Goal: Information Seeking & Learning: Learn about a topic

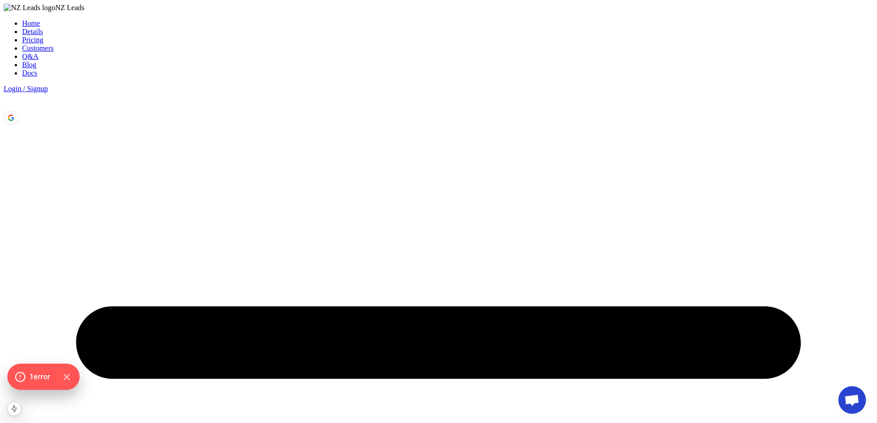
drag, startPoint x: 274, startPoint y: 178, endPoint x: 518, endPoint y: 177, distance: 243.6
copy h3 "Customizable brand voice. Auto-collects leads. No co"
drag, startPoint x: 277, startPoint y: 178, endPoint x: 281, endPoint y: 192, distance: 14.9
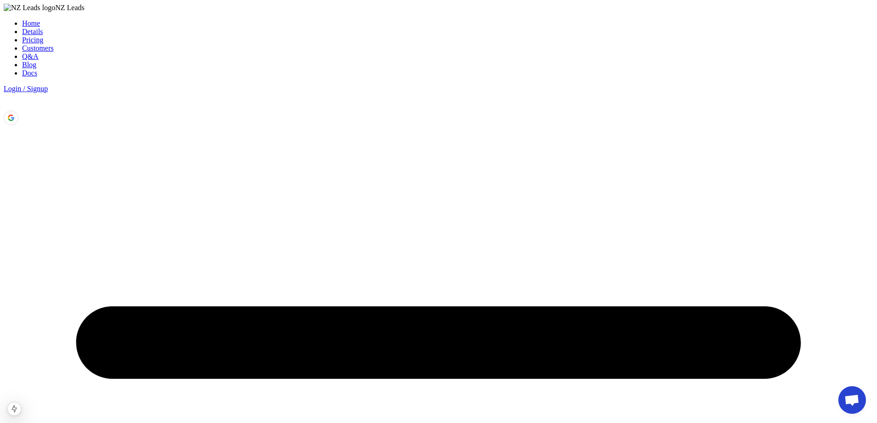
copy h3 "Customizable brand voice. Auto-collects leads. No coding needed."
select select "hours"
drag, startPoint x: 195, startPoint y: 163, endPoint x: 200, endPoint y: 11, distance: 152.5
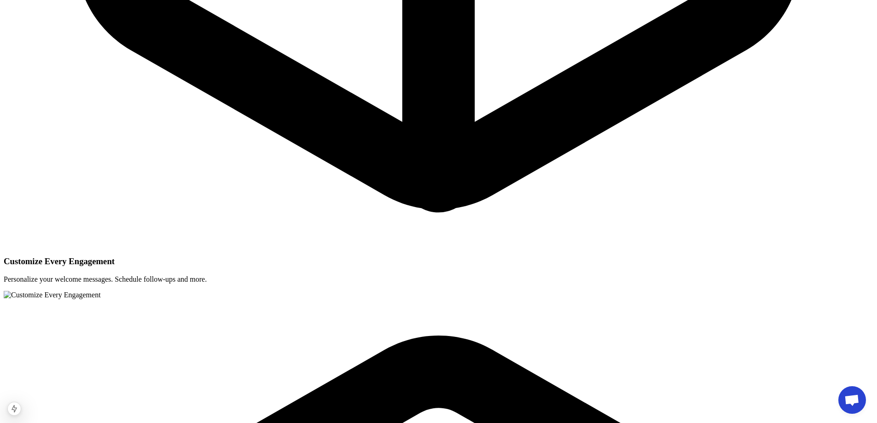
scroll to position [2256, 0]
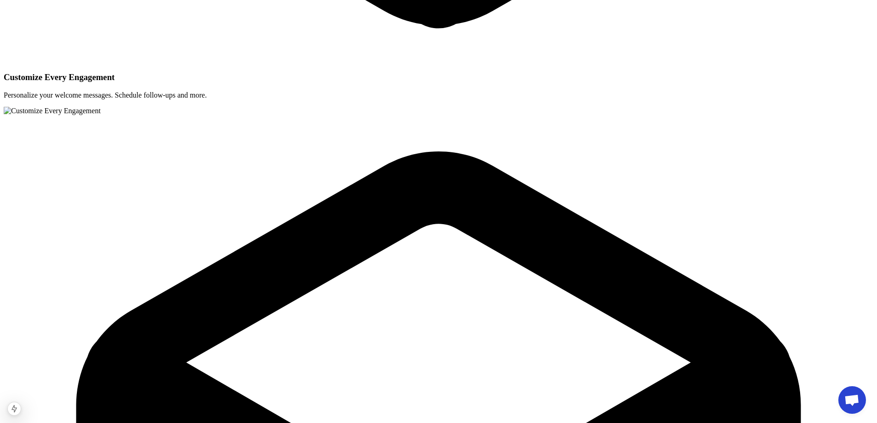
drag, startPoint x: 354, startPoint y: 148, endPoint x: 537, endPoint y: 146, distance: 183.3
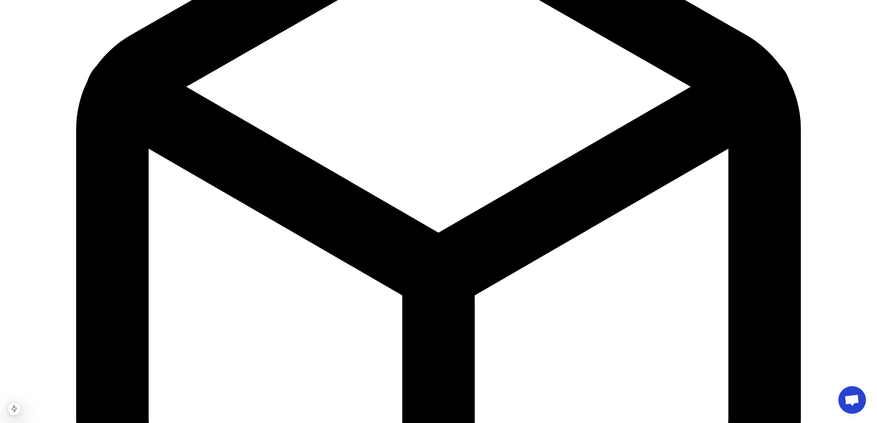
scroll to position [2533, 0]
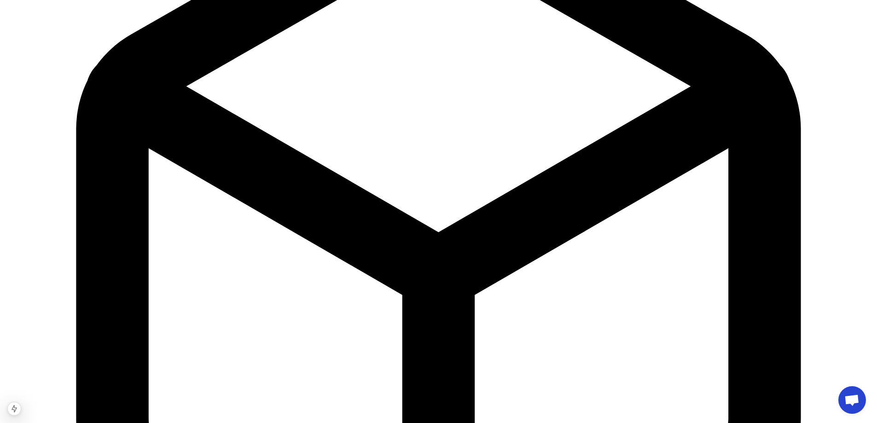
select select "hours"
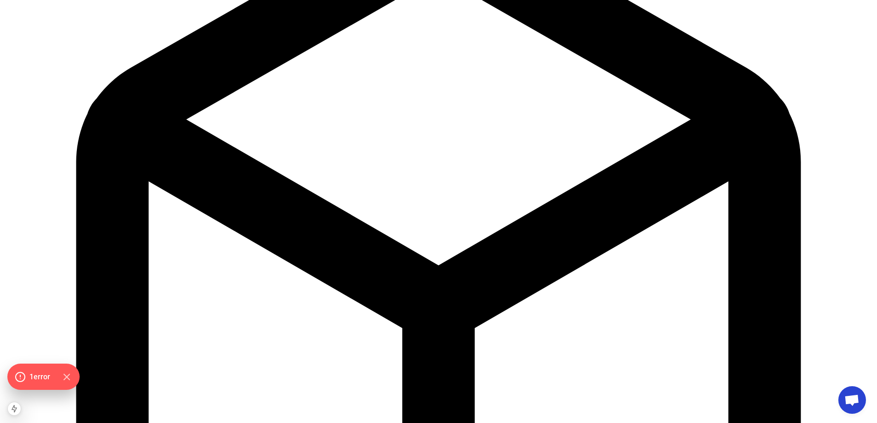
scroll to position [2497, 0]
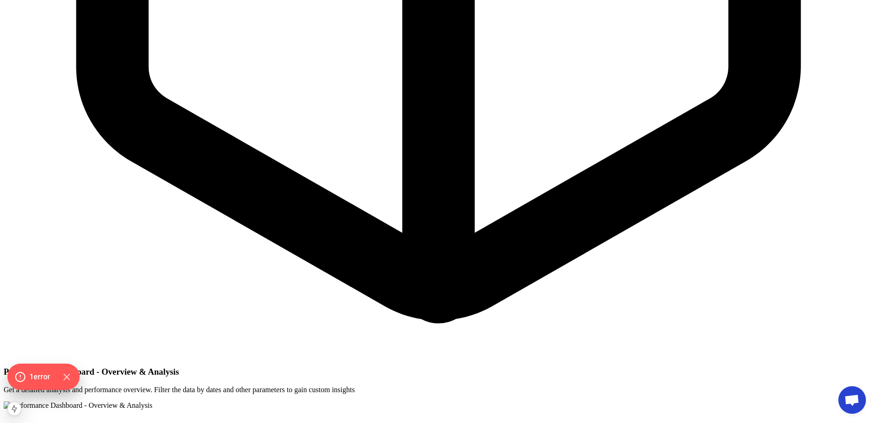
scroll to position [3028, 0]
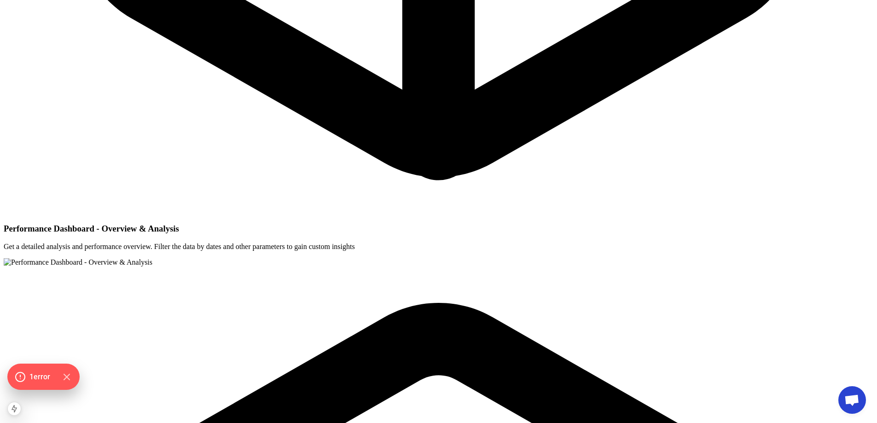
drag, startPoint x: 260, startPoint y: 236, endPoint x: 433, endPoint y: 229, distance: 172.8
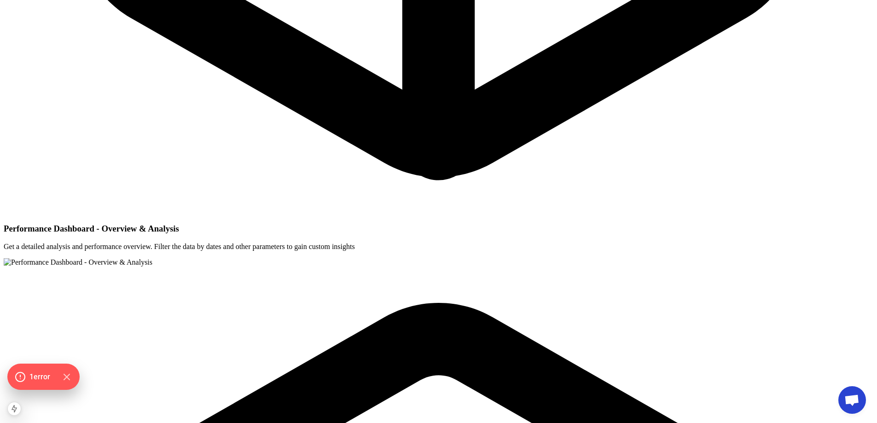
copy div "seconds"
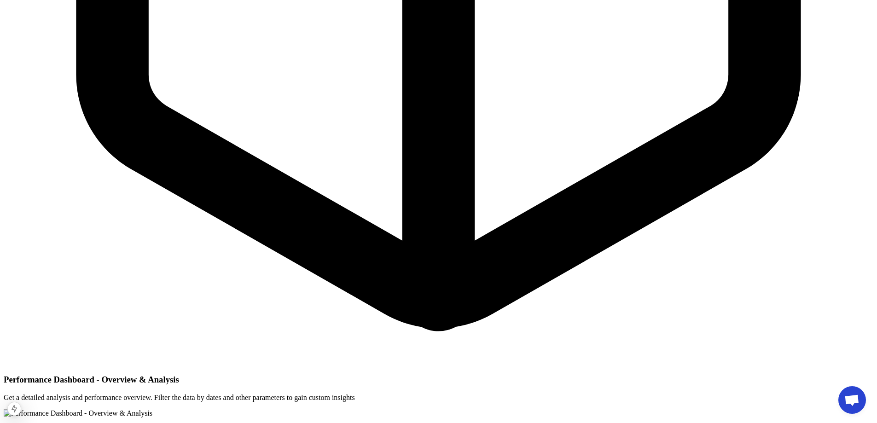
scroll to position [2643, 0]
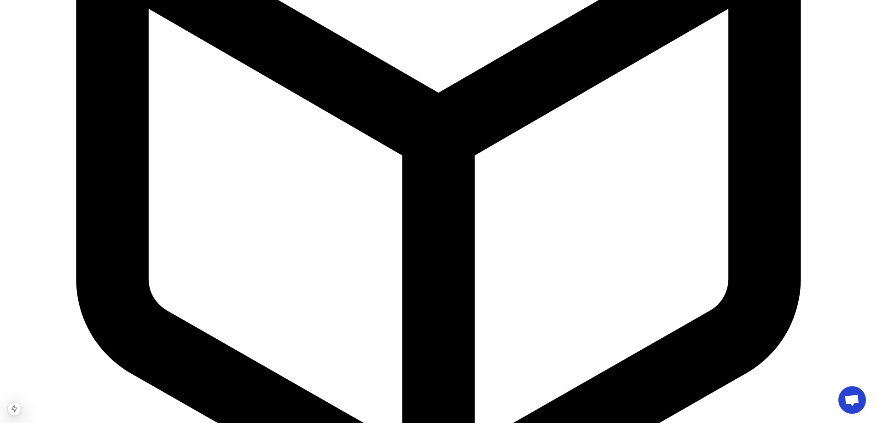
scroll to position [2689, 0]
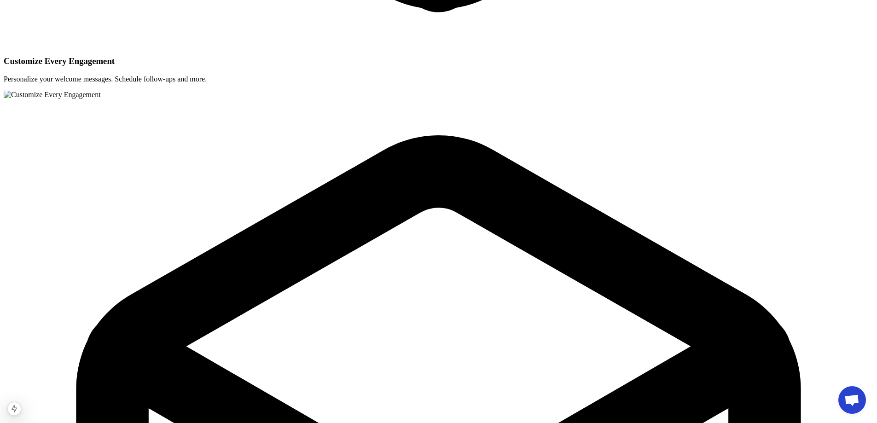
scroll to position [0, 0]
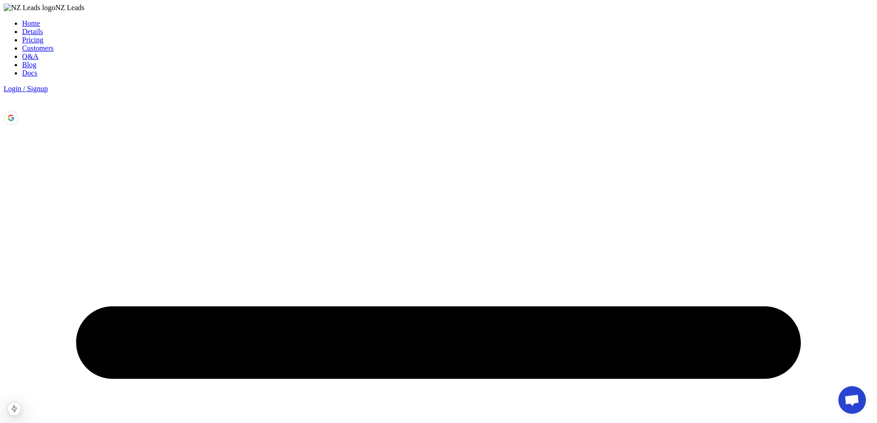
drag, startPoint x: 314, startPoint y: 324, endPoint x: 284, endPoint y: 1, distance: 324.2
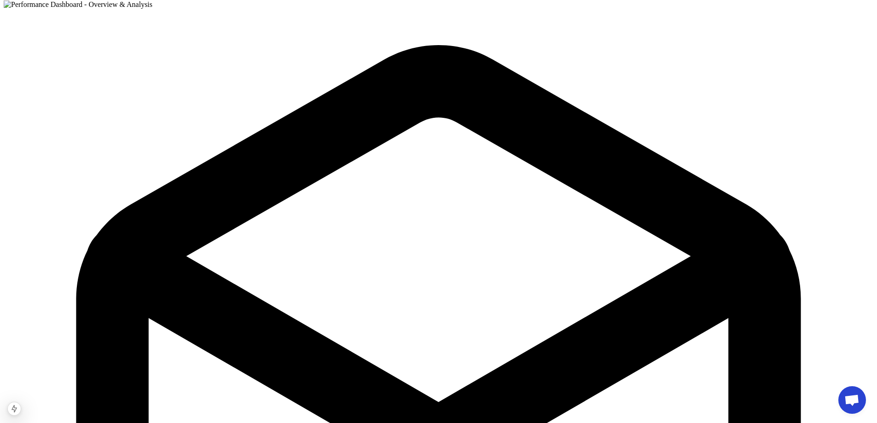
drag, startPoint x: 151, startPoint y: 76, endPoint x: 163, endPoint y: 439, distance: 363.1
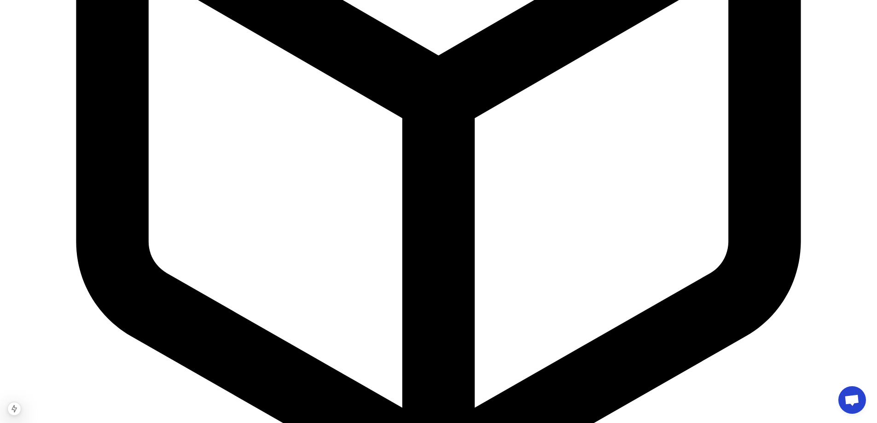
scroll to position [2687, 0]
